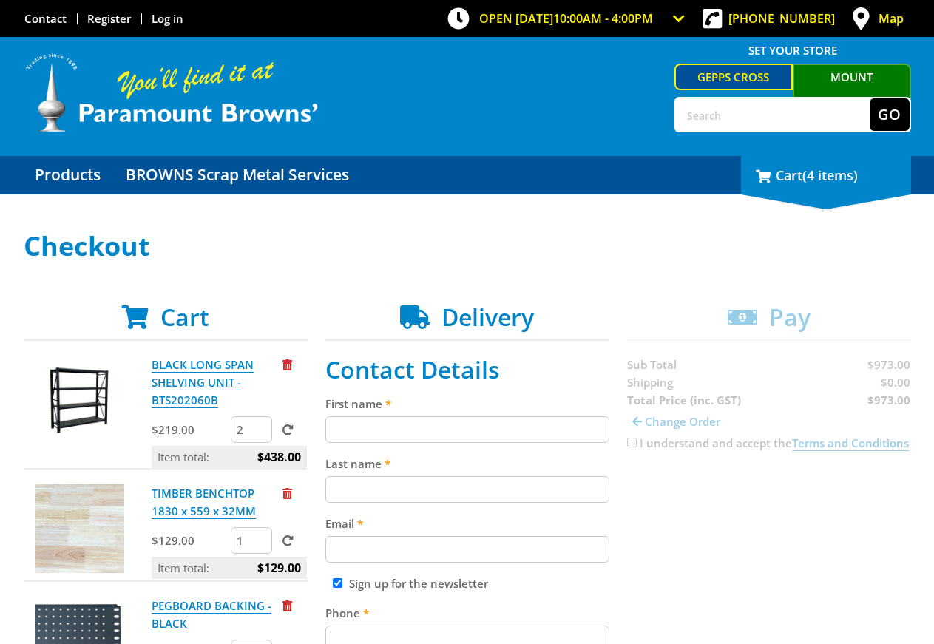
click at [830, 191] on div "4 Cart (4 items)" at bounding box center [826, 175] width 170 height 38
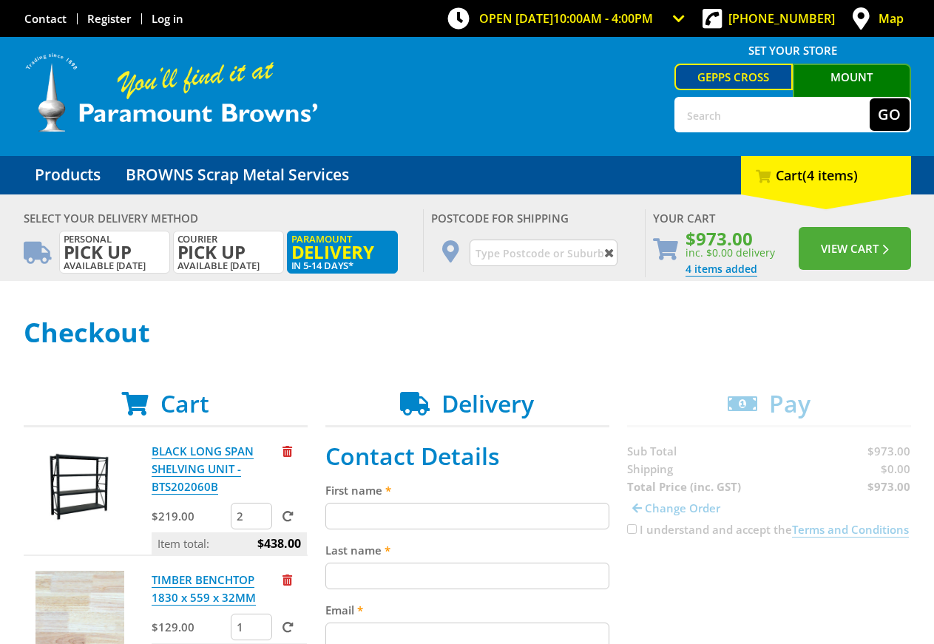
click at [547, 250] on input "text" at bounding box center [544, 253] width 148 height 27
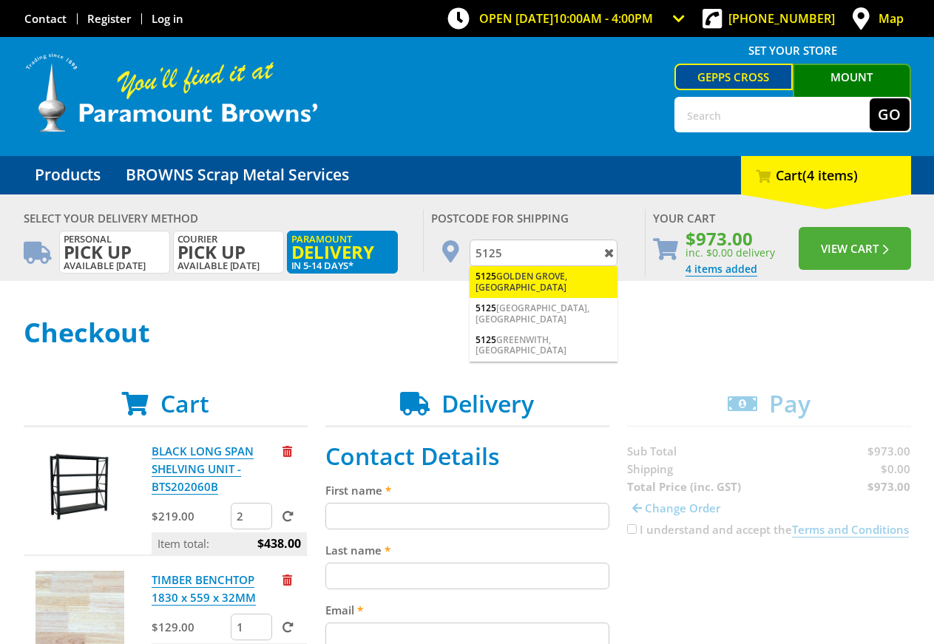
type input "5125"
click at [535, 274] on div "5125 GOLDEN GROVE, SA" at bounding box center [544, 282] width 148 height 32
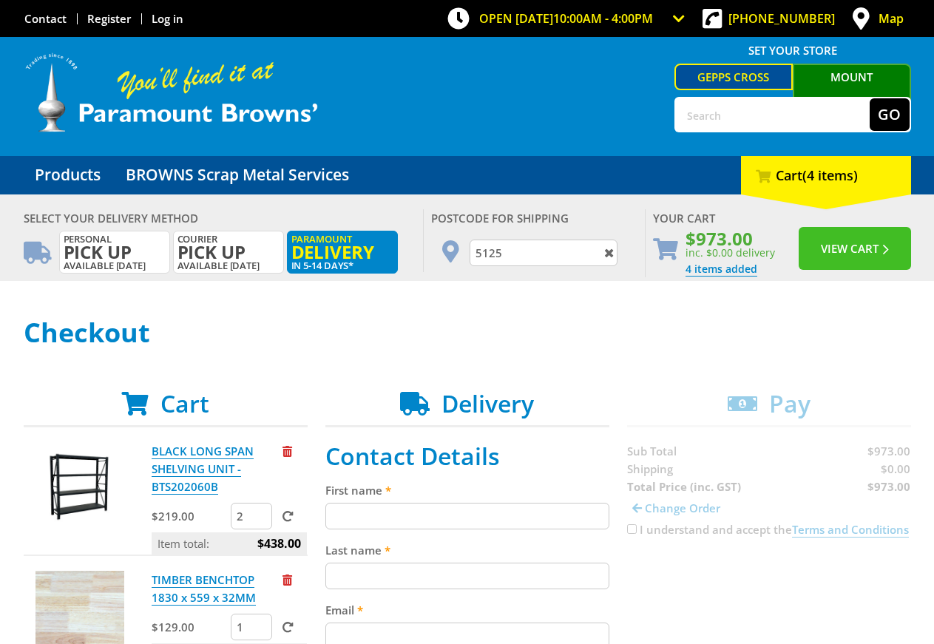
click at [852, 246] on button "View Cart" at bounding box center [855, 248] width 112 height 43
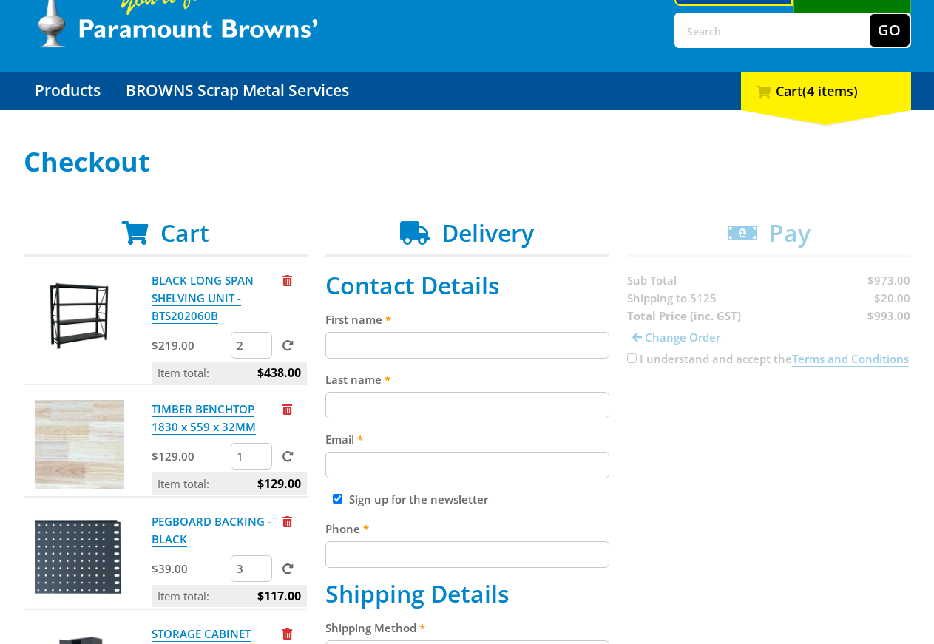
scroll to position [226, 0]
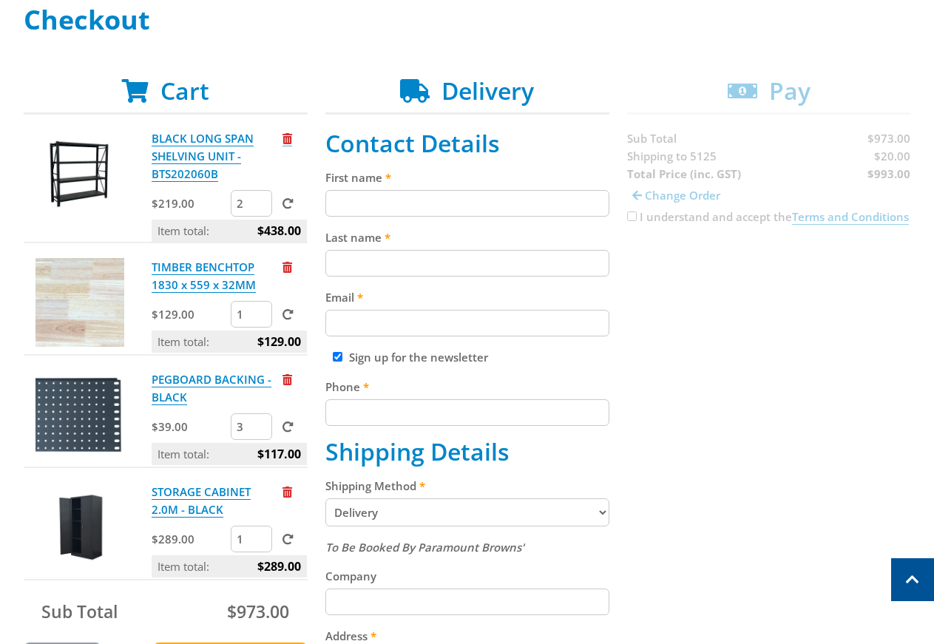
click at [287, 141] on span "Remove from cart" at bounding box center [288, 138] width 10 height 11
click at [287, 141] on div "Cart BLACK LONG SPAN SHELVING UNIT - BTS202060B $219.00 2 Item total: $438.00 T…" at bounding box center [467, 550] width 887 height 946
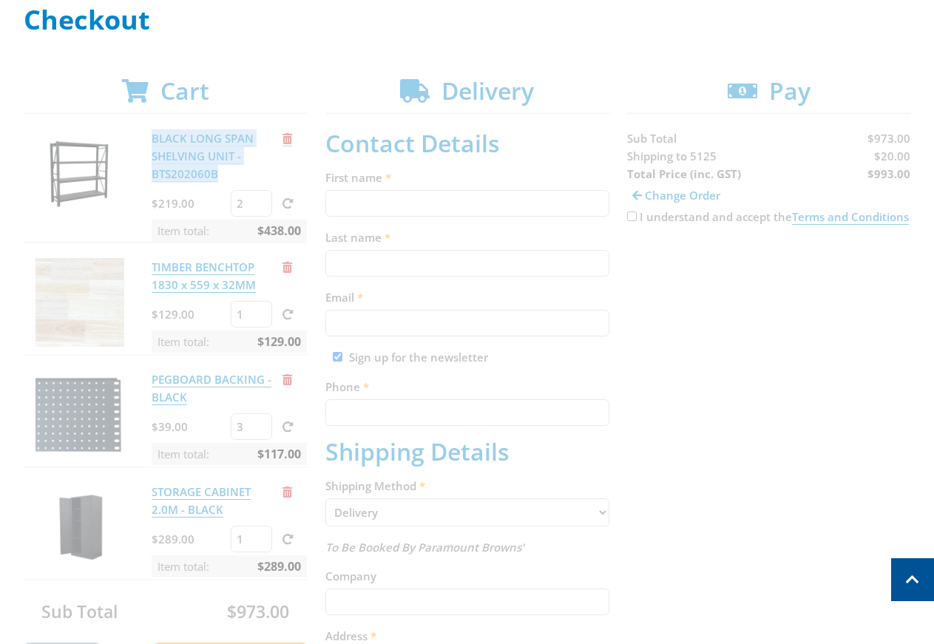
click at [287, 141] on div "Cart BLACK LONG SPAN SHELVING UNIT - BTS202060B $219.00 2 Item total: $438.00 T…" at bounding box center [467, 550] width 887 height 946
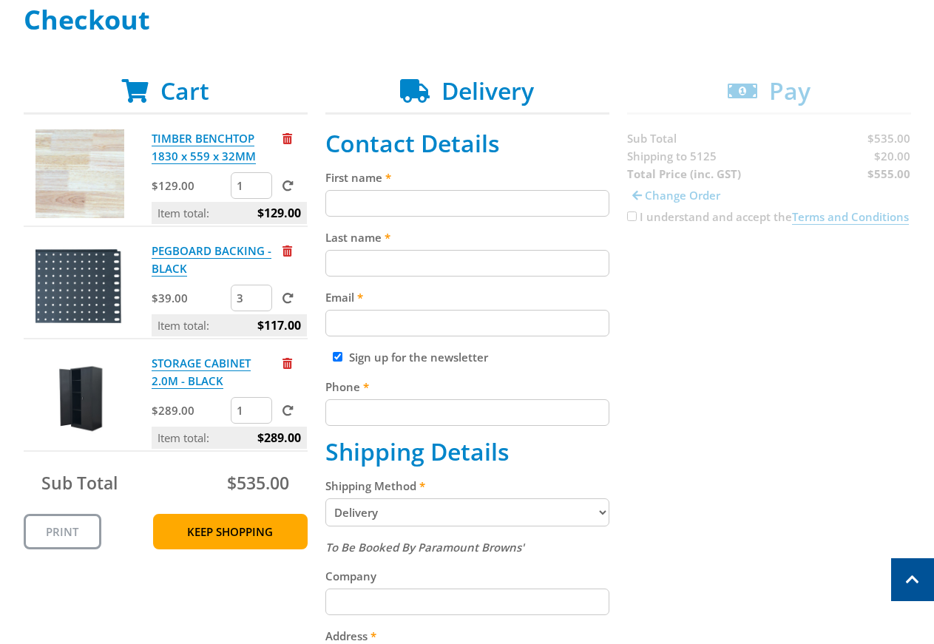
click at [287, 141] on span "Remove from cart" at bounding box center [288, 138] width 10 height 11
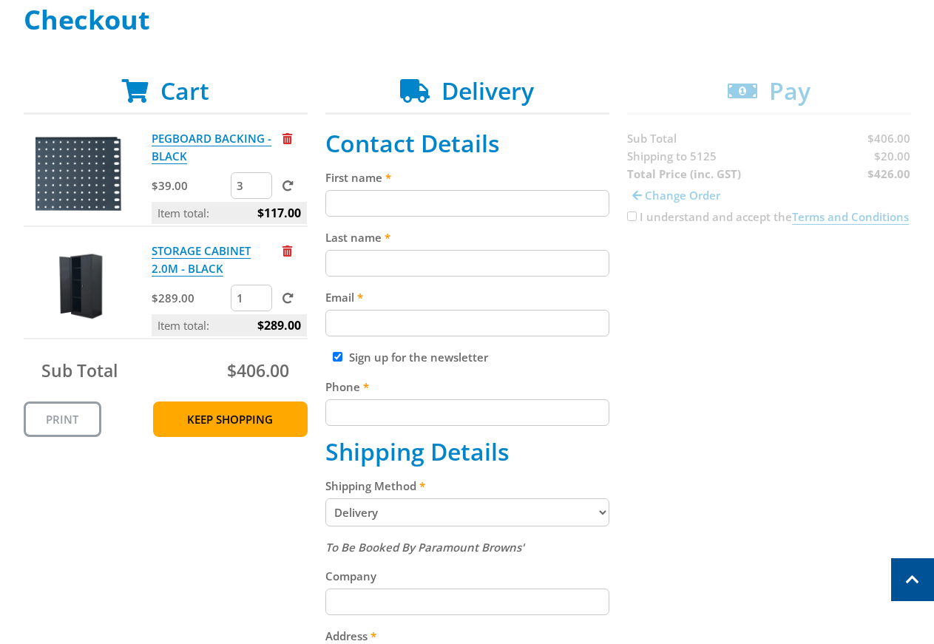
click at [287, 141] on span "Remove from cart" at bounding box center [288, 138] width 10 height 11
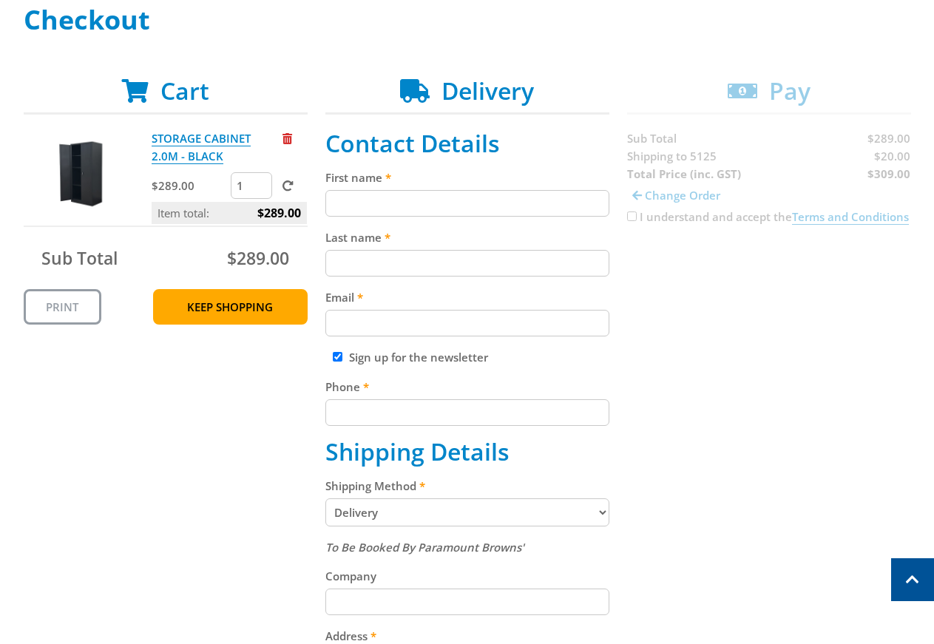
click at [287, 141] on span "Remove from cart" at bounding box center [288, 138] width 10 height 11
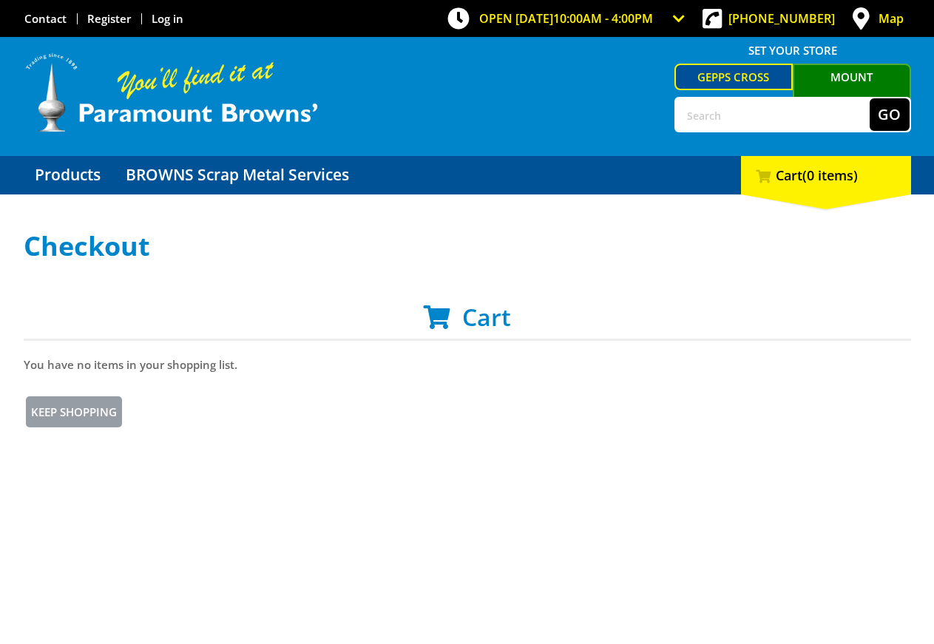
click at [812, 109] on input "text" at bounding box center [773, 114] width 194 height 33
type input "surp shed"
click at [870, 98] on button "Go" at bounding box center [890, 114] width 40 height 33
